Goal: Task Accomplishment & Management: Manage account settings

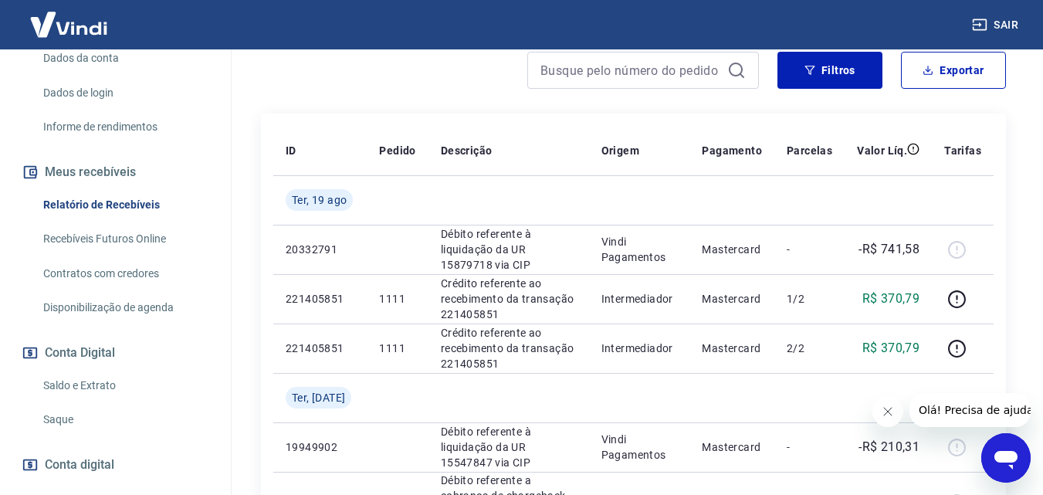
scroll to position [311, 0]
